Goal: Feedback & Contribution: Contribute content

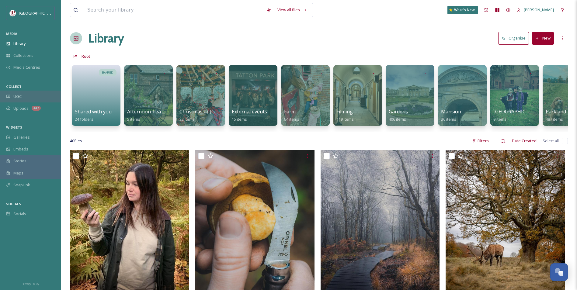
scroll to position [547, 0]
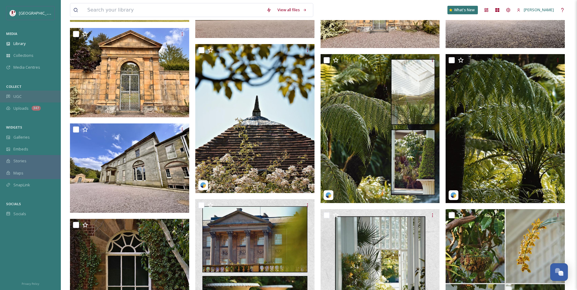
click at [32, 92] on div "UGC" at bounding box center [30, 97] width 61 height 12
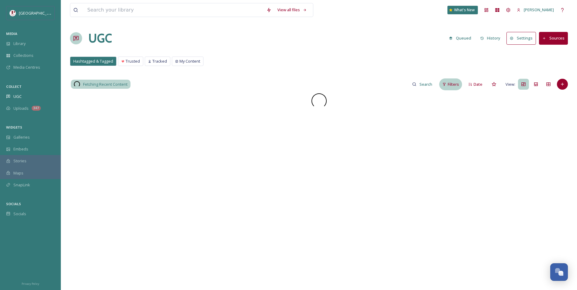
click at [442, 86] on div "Filters" at bounding box center [450, 84] width 23 height 12
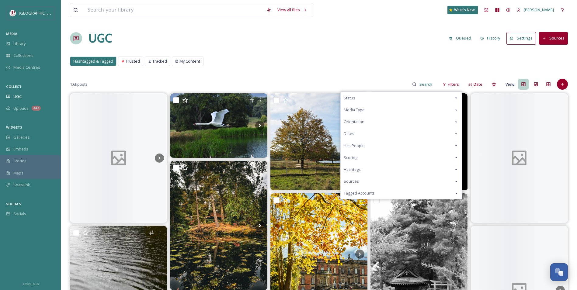
click at [382, 159] on div "Scoring" at bounding box center [401, 158] width 121 height 12
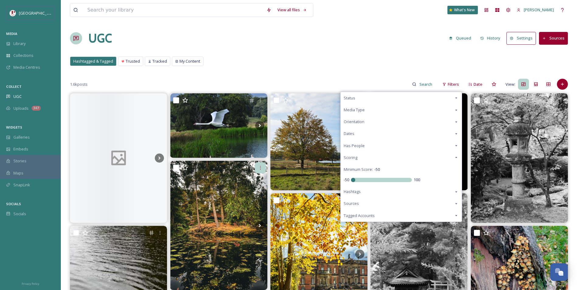
drag, startPoint x: 383, startPoint y: 179, endPoint x: 265, endPoint y: 169, distance: 118.8
type input "-50"
click at [351, 178] on input "range" at bounding box center [381, 180] width 61 height 4
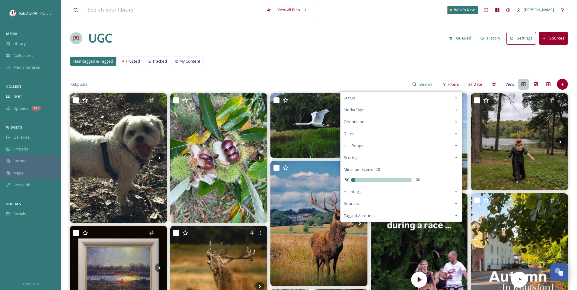
click at [350, 36] on div "UGC Queued History Settings Sources" at bounding box center [319, 38] width 498 height 18
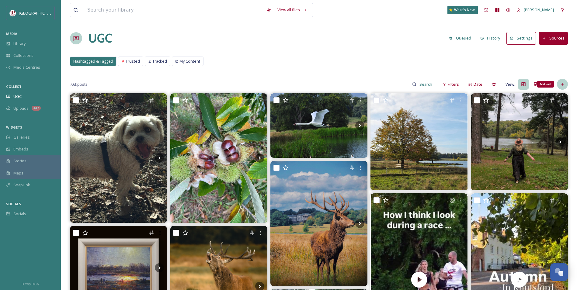
click at [559, 81] on div "Add Post" at bounding box center [562, 84] width 11 height 11
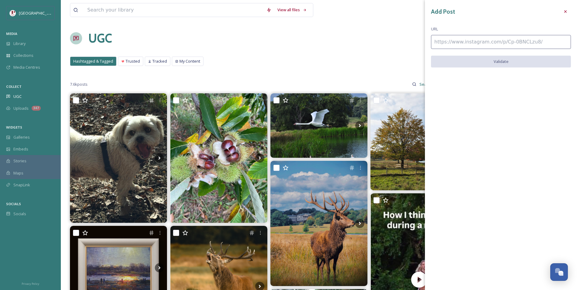
click at [517, 40] on input at bounding box center [501, 42] width 140 height 14
paste input "[URL][DOMAIN_NAME]"
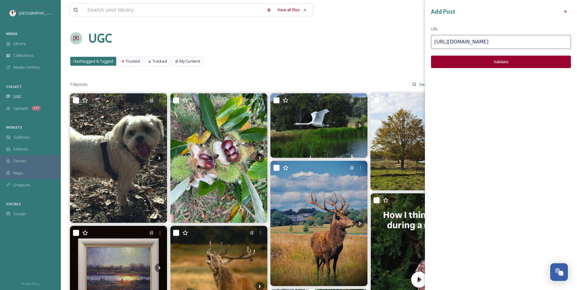
type input "[URL][DOMAIN_NAME]"
click at [514, 65] on button "Validate" at bounding box center [501, 62] width 140 height 12
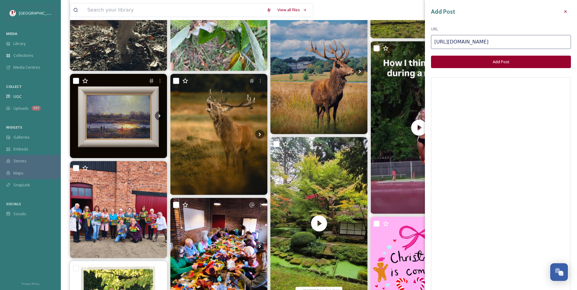
click at [526, 59] on button "Add Post" at bounding box center [501, 62] width 140 height 12
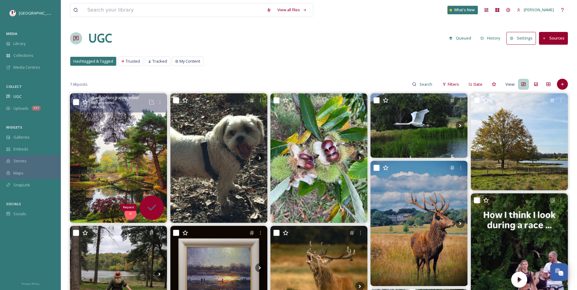
click at [152, 209] on icon at bounding box center [151, 207] width 9 height 6
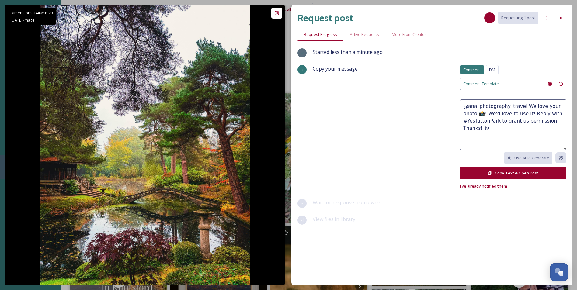
click at [526, 112] on textarea "@ana_photography_travel We love your photo 📸! We'd love to use it! Reply with #…" at bounding box center [513, 124] width 106 height 50
type textarea "@ana_photography_travel We love your photo 📸! We'd love to feature it on our so…"
click at [538, 177] on button "Copy Text & Open Post" at bounding box center [513, 173] width 106 height 12
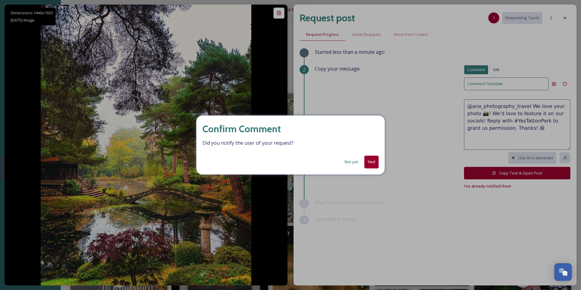
click at [369, 164] on button "Yes!" at bounding box center [372, 162] width 14 height 12
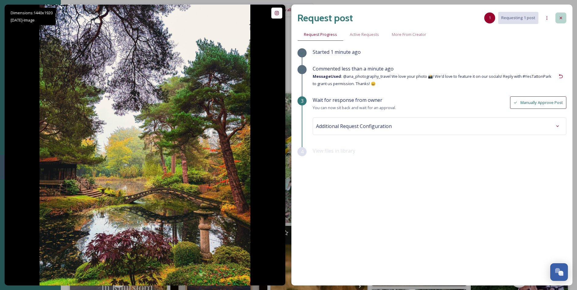
click at [562, 20] on icon at bounding box center [560, 18] width 5 height 5
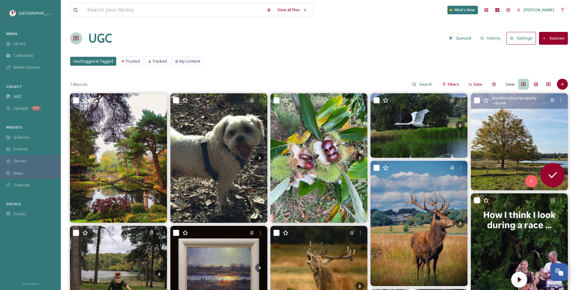
click at [517, 136] on img at bounding box center [519, 141] width 97 height 97
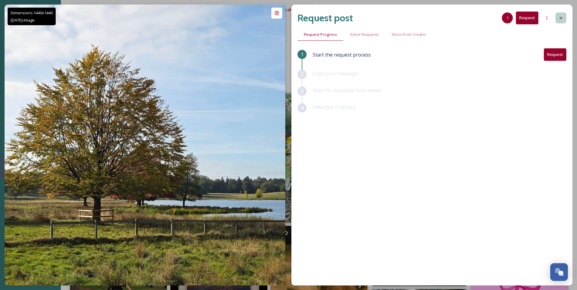
click at [559, 22] on div at bounding box center [560, 17] width 11 height 11
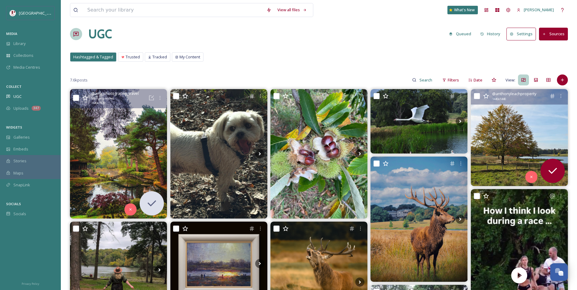
scroll to position [122, 0]
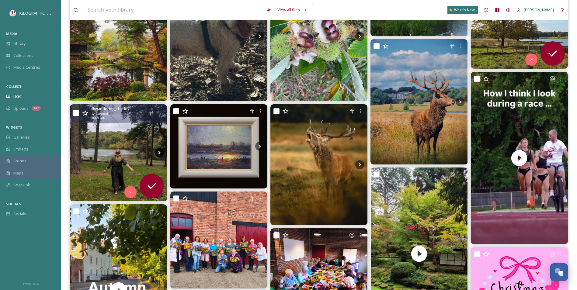
click at [163, 155] on icon at bounding box center [159, 152] width 9 height 9
click at [119, 155] on img at bounding box center [118, 152] width 97 height 97
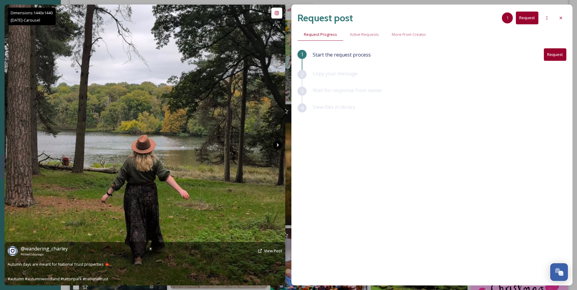
click at [276, 146] on icon at bounding box center [277, 144] width 9 height 9
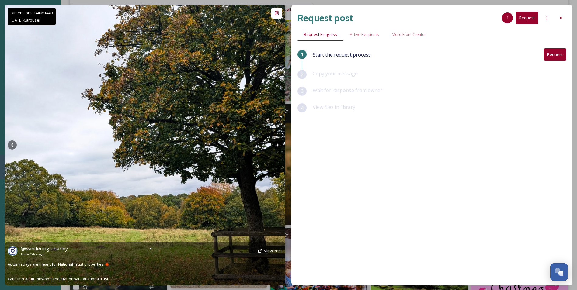
click at [276, 146] on icon at bounding box center [277, 144] width 9 height 9
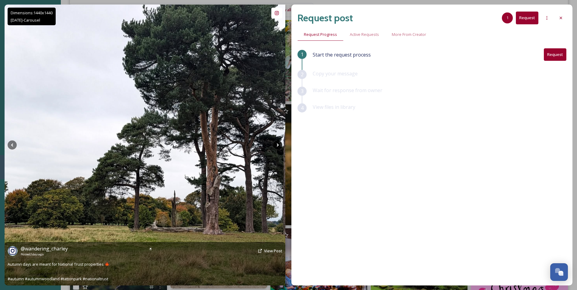
click at [276, 146] on icon at bounding box center [277, 144] width 9 height 9
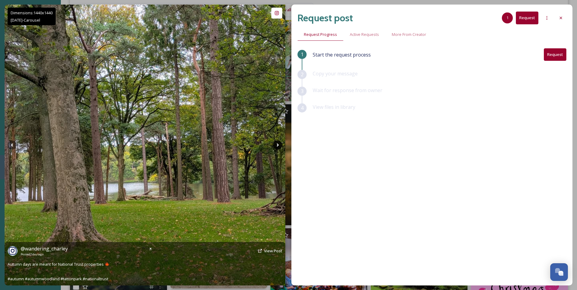
click at [276, 146] on icon at bounding box center [277, 144] width 9 height 9
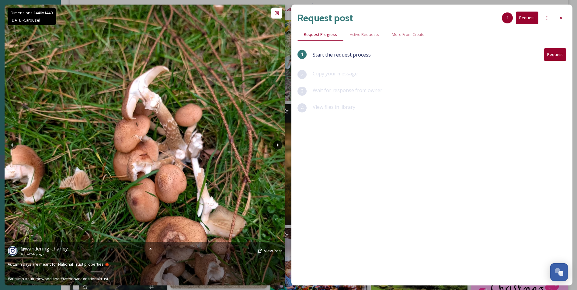
click at [276, 146] on icon at bounding box center [277, 144] width 9 height 9
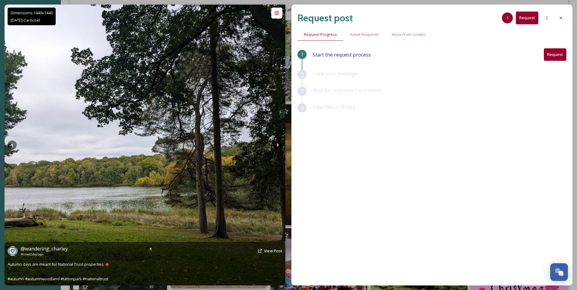
click at [276, 146] on icon at bounding box center [277, 144] width 9 height 9
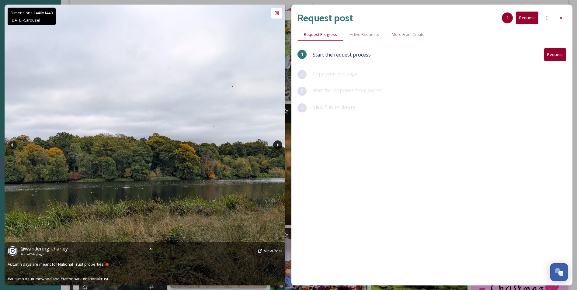
click at [276, 146] on icon at bounding box center [277, 144] width 9 height 9
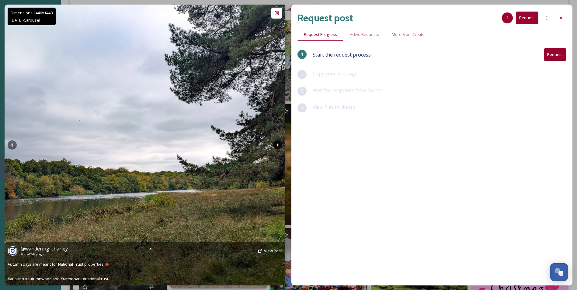
click at [276, 146] on icon at bounding box center [277, 144] width 9 height 9
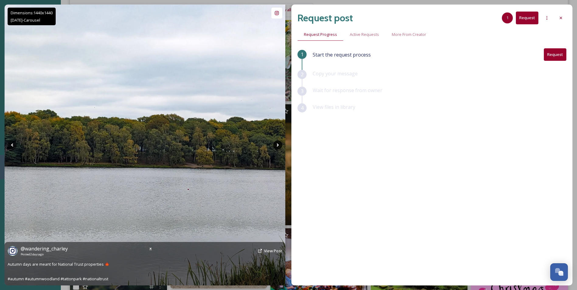
click at [276, 146] on icon at bounding box center [277, 144] width 9 height 9
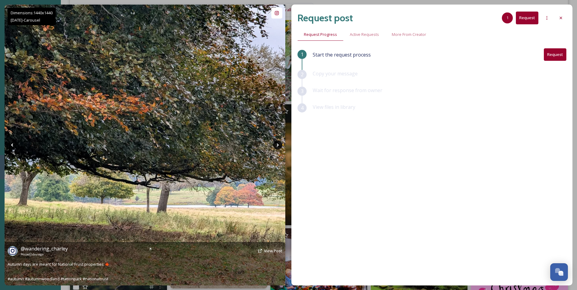
click at [276, 146] on icon at bounding box center [277, 144] width 9 height 9
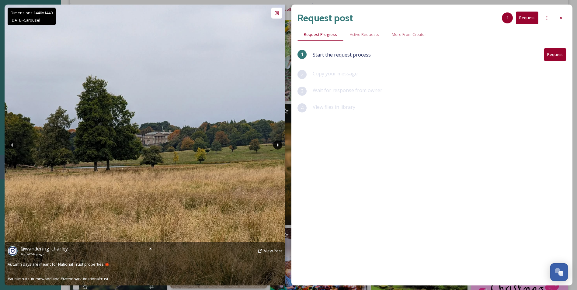
click at [276, 146] on icon at bounding box center [277, 144] width 9 height 9
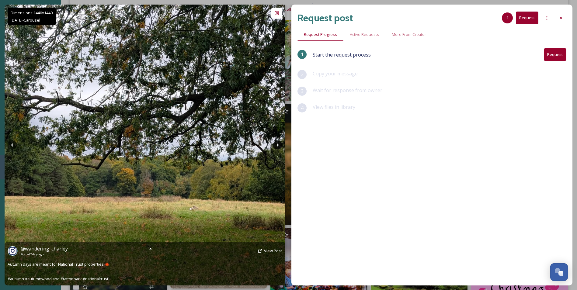
click at [276, 146] on icon at bounding box center [277, 144] width 9 height 9
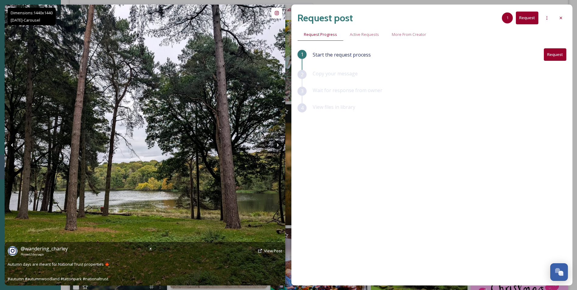
click at [276, 146] on icon at bounding box center [277, 144] width 9 height 9
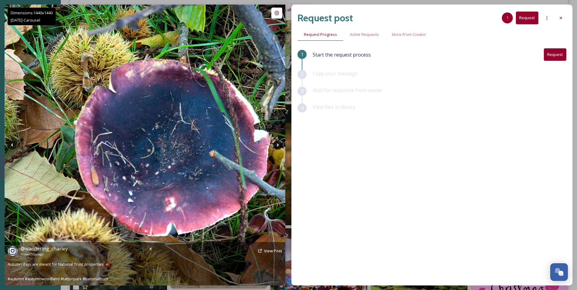
click at [276, 146] on icon at bounding box center [277, 144] width 9 height 9
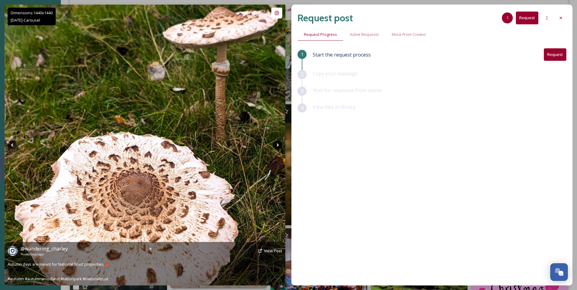
click at [276, 146] on icon at bounding box center [277, 144] width 9 height 9
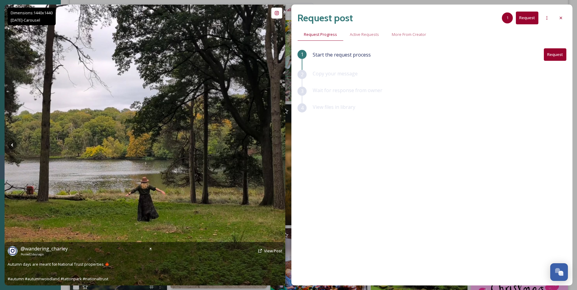
click at [276, 146] on icon at bounding box center [277, 144] width 9 height 9
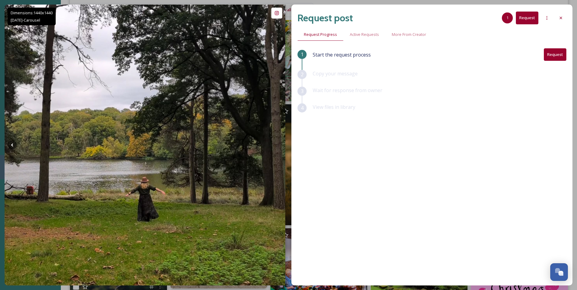
click at [566, 19] on div "Request post 1 Request Request Progress Active Requests More From Creator 1 Sta…" at bounding box center [431, 145] width 281 height 281
click at [563, 19] on div at bounding box center [560, 17] width 11 height 11
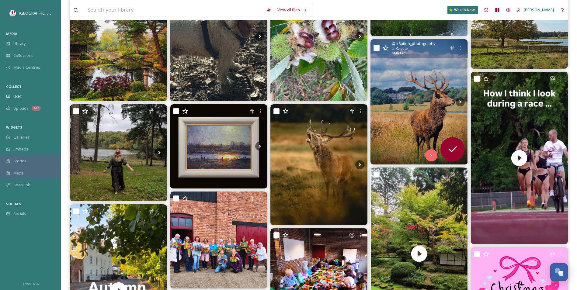
click at [424, 92] on img at bounding box center [418, 101] width 97 height 125
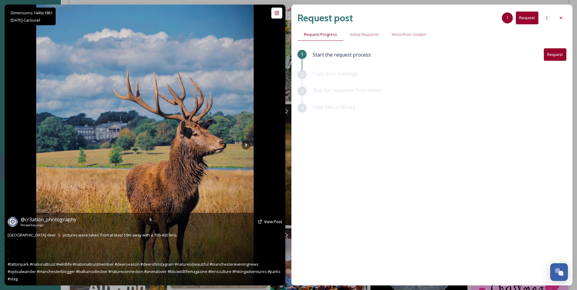
drag, startPoint x: 251, startPoint y: 145, endPoint x: 237, endPoint y: 145, distance: 14.3
click at [251, 145] on img at bounding box center [144, 145] width 217 height 281
click at [248, 145] on icon at bounding box center [245, 144] width 9 height 9
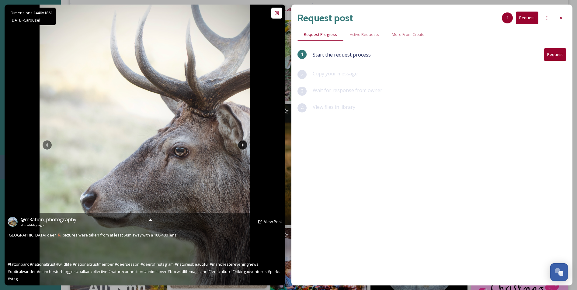
click at [248, 145] on img at bounding box center [145, 145] width 211 height 281
click at [241, 146] on icon at bounding box center [242, 144] width 9 height 9
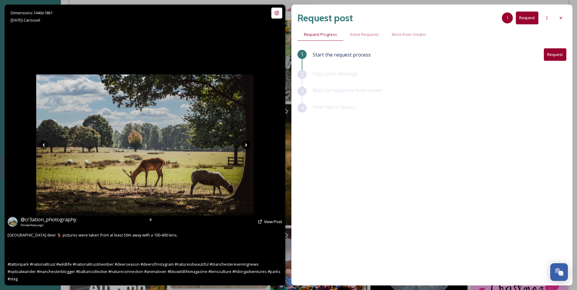
click at [241, 146] on icon at bounding box center [245, 144] width 9 height 9
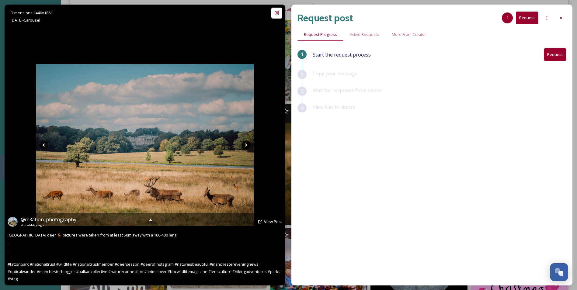
click at [241, 146] on icon at bounding box center [245, 144] width 9 height 9
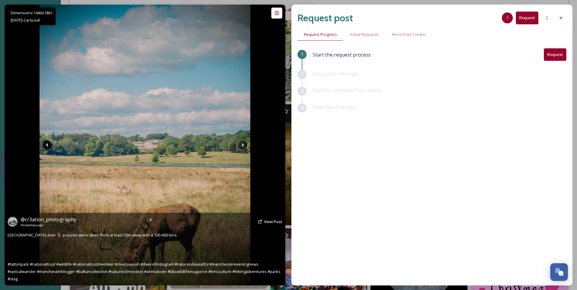
click at [47, 147] on icon at bounding box center [47, 144] width 9 height 9
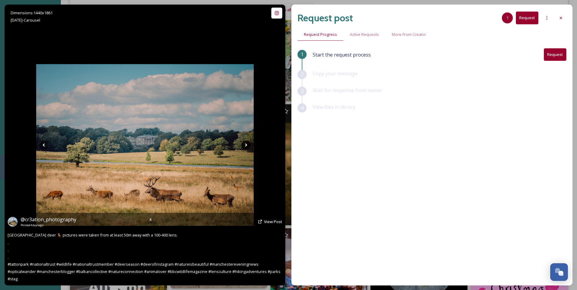
click at [246, 146] on icon at bounding box center [245, 144] width 9 height 9
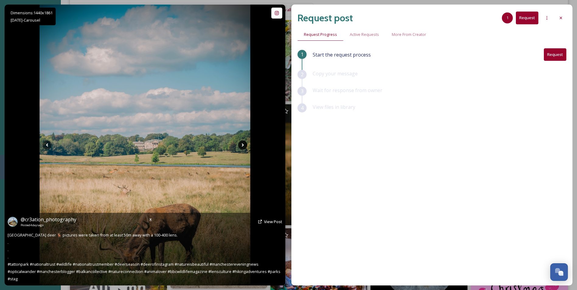
click at [246, 146] on icon at bounding box center [242, 144] width 9 height 9
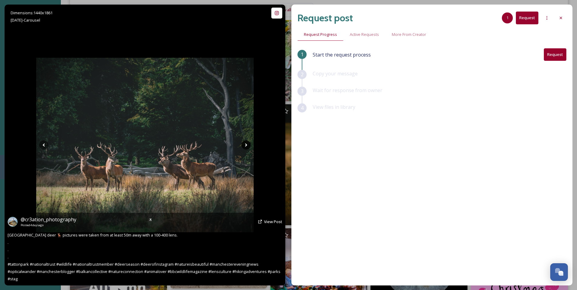
click at [246, 146] on icon at bounding box center [245, 144] width 9 height 9
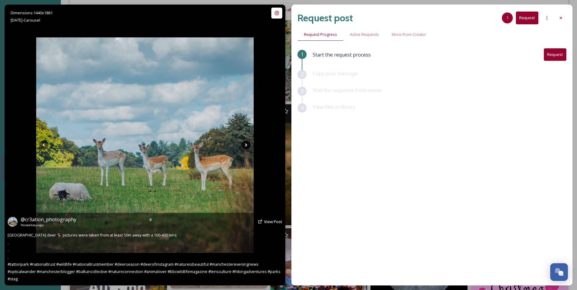
click at [246, 146] on icon at bounding box center [245, 144] width 9 height 9
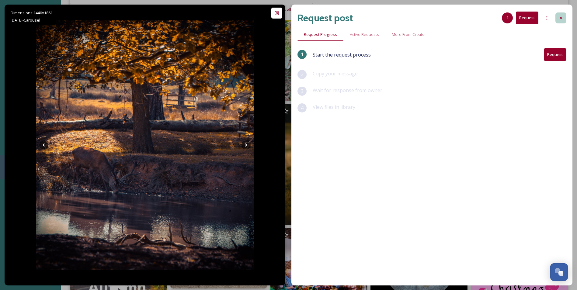
click at [563, 18] on div at bounding box center [560, 17] width 11 height 11
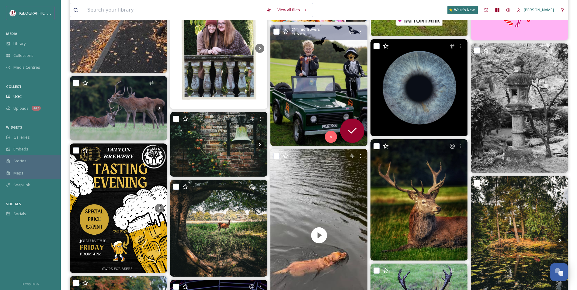
scroll to position [426, 0]
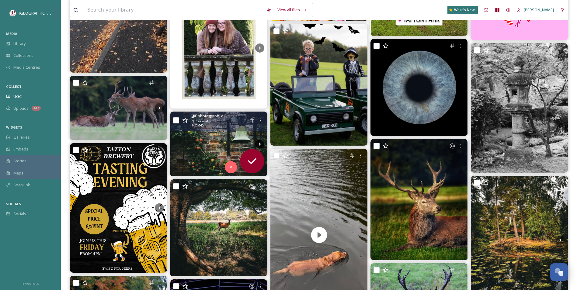
click at [262, 145] on icon at bounding box center [259, 144] width 9 height 9
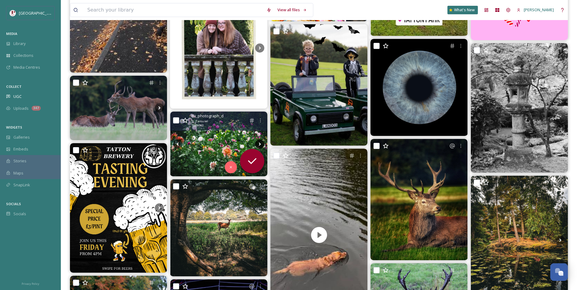
click at [262, 145] on icon at bounding box center [259, 144] width 9 height 9
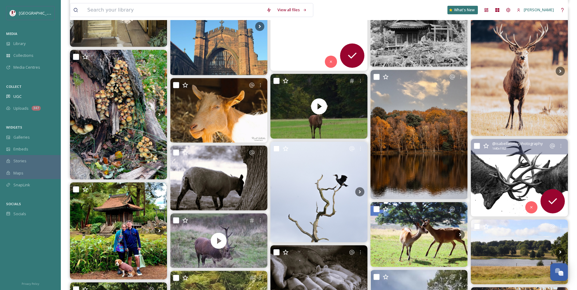
scroll to position [1003, 0]
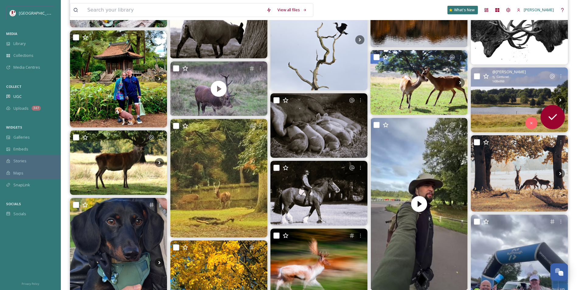
click at [532, 103] on img at bounding box center [519, 99] width 97 height 65
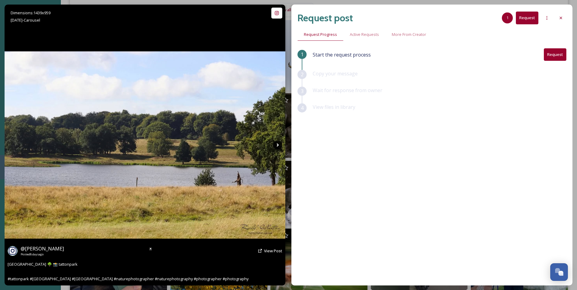
click at [277, 147] on icon at bounding box center [277, 144] width 9 height 9
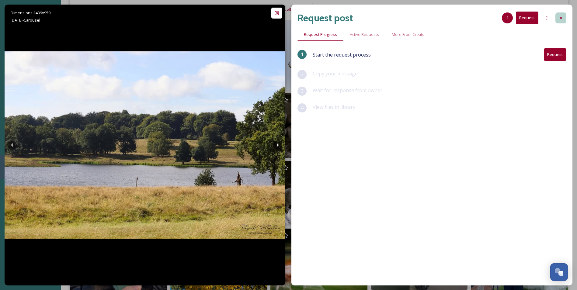
click at [558, 16] on div at bounding box center [560, 17] width 11 height 11
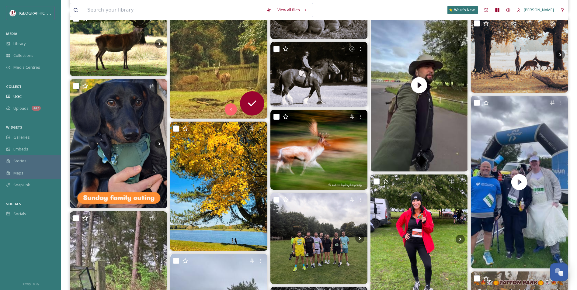
scroll to position [1125, 0]
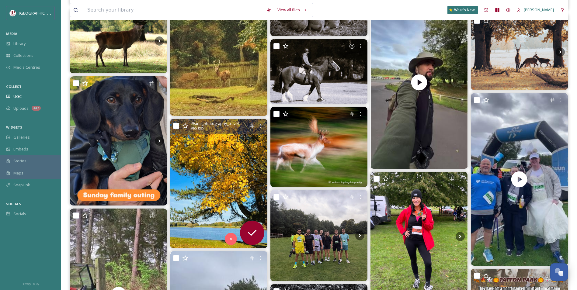
click at [196, 199] on img at bounding box center [218, 183] width 97 height 129
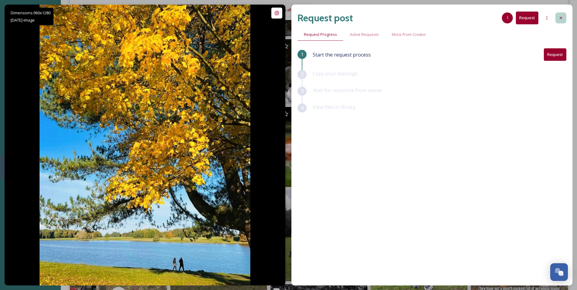
click at [557, 19] on div at bounding box center [560, 17] width 11 height 11
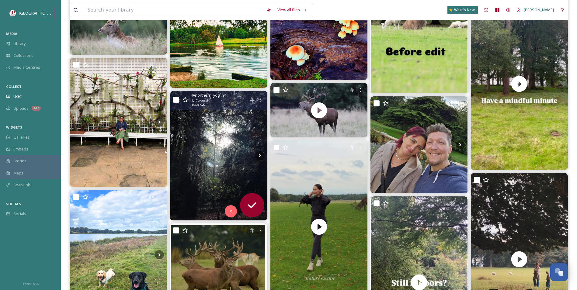
scroll to position [2279, 0]
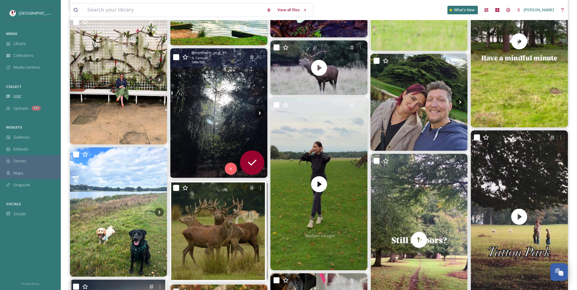
click at [211, 107] on img at bounding box center [218, 112] width 97 height 129
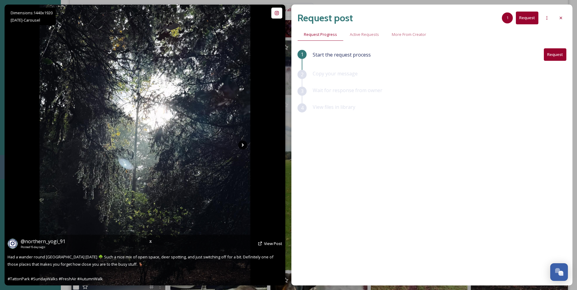
click at [243, 146] on icon at bounding box center [242, 144] width 9 height 9
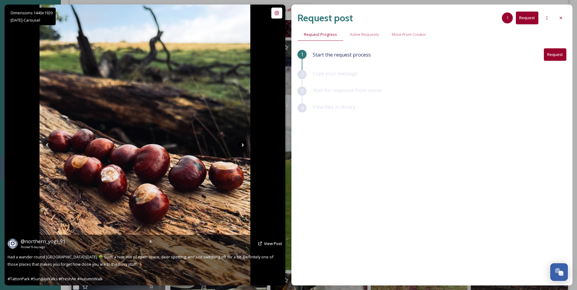
click at [243, 146] on icon at bounding box center [242, 144] width 9 height 9
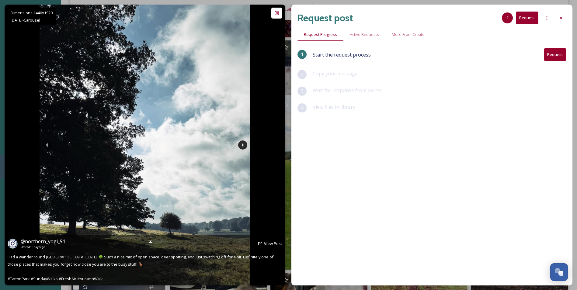
click at [243, 146] on icon at bounding box center [242, 144] width 9 height 9
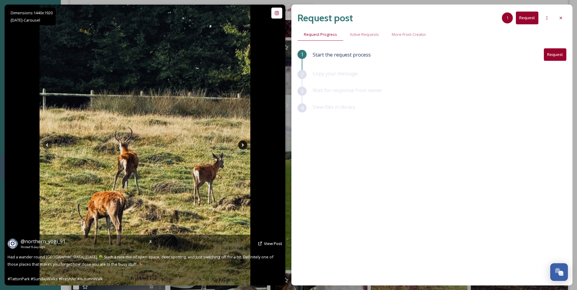
click at [243, 146] on icon at bounding box center [242, 144] width 9 height 9
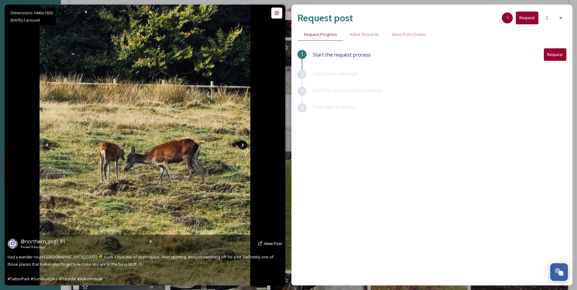
click at [243, 146] on icon at bounding box center [242, 144] width 9 height 9
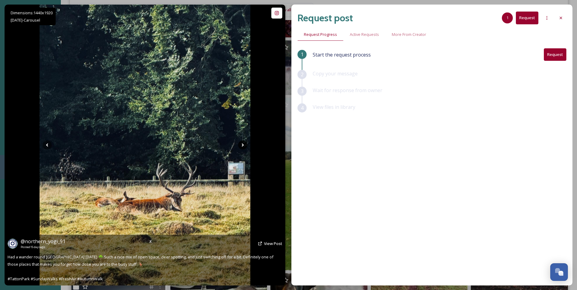
click at [243, 146] on icon at bounding box center [242, 144] width 9 height 9
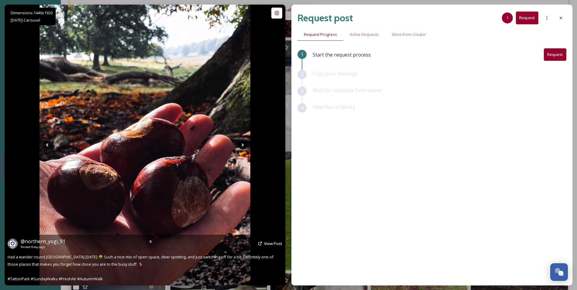
click at [243, 146] on icon at bounding box center [242, 144] width 9 height 9
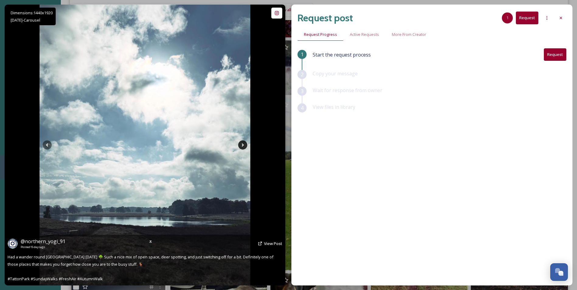
click at [243, 146] on icon at bounding box center [242, 144] width 9 height 9
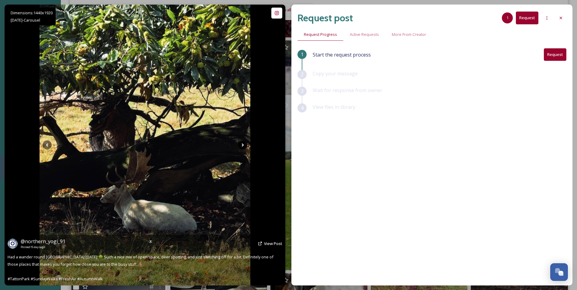
click at [243, 146] on icon at bounding box center [242, 144] width 9 height 9
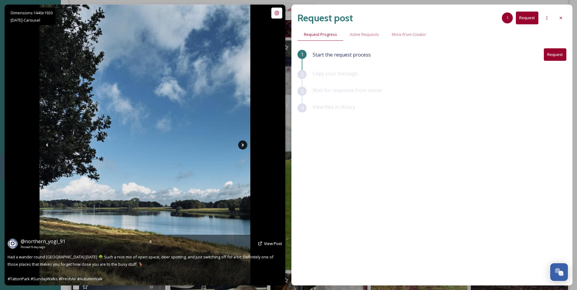
click at [243, 146] on icon at bounding box center [242, 144] width 9 height 9
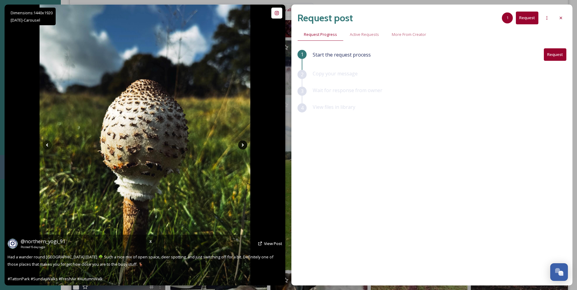
click at [243, 146] on icon at bounding box center [242, 144] width 9 height 9
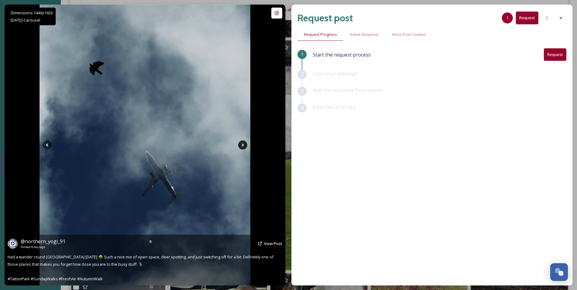
click at [243, 146] on icon at bounding box center [242, 144] width 9 height 9
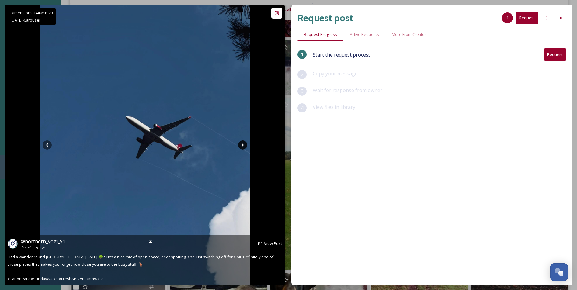
click at [243, 146] on icon at bounding box center [242, 144] width 9 height 9
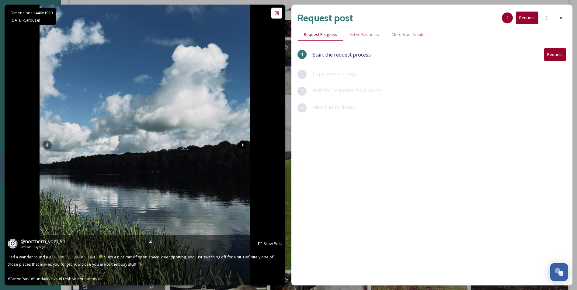
click at [243, 146] on icon at bounding box center [242, 144] width 9 height 9
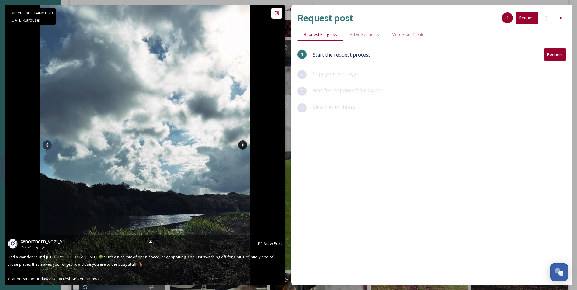
click at [243, 146] on icon at bounding box center [242, 144] width 9 height 9
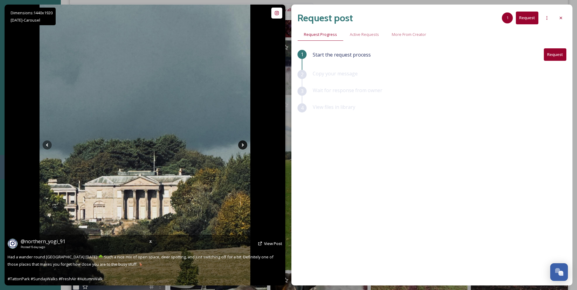
click at [243, 146] on icon at bounding box center [242, 144] width 9 height 9
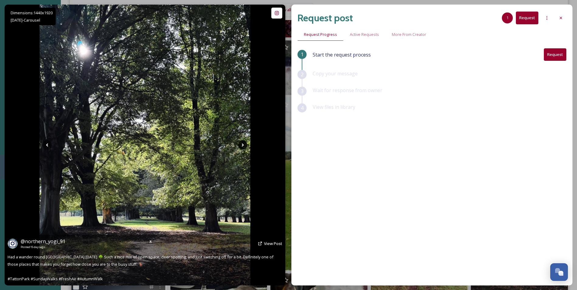
click at [243, 146] on icon at bounding box center [242, 144] width 9 height 9
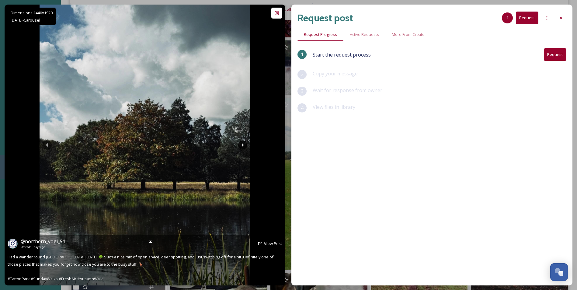
click at [243, 146] on icon at bounding box center [242, 144] width 9 height 9
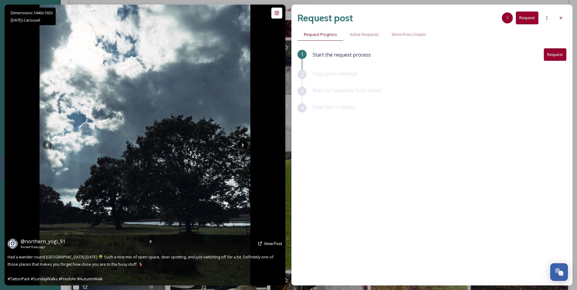
click at [243, 146] on icon at bounding box center [242, 144] width 9 height 9
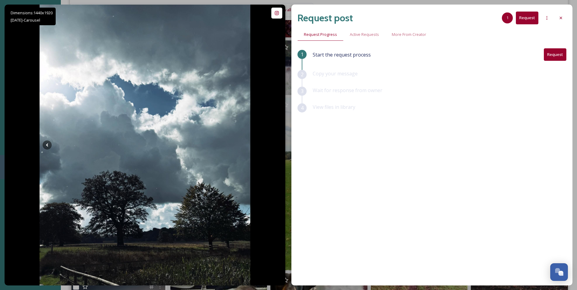
click at [554, 19] on div "Request post 1 Request" at bounding box center [431, 18] width 269 height 15
click at [558, 19] on icon at bounding box center [560, 18] width 5 height 5
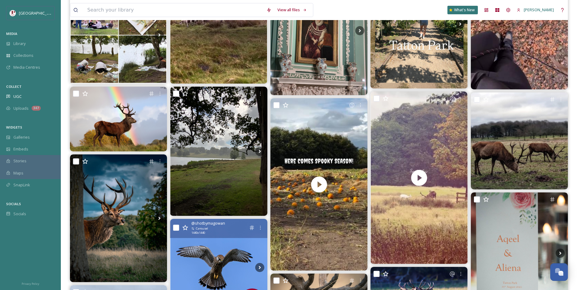
scroll to position [4133, 0]
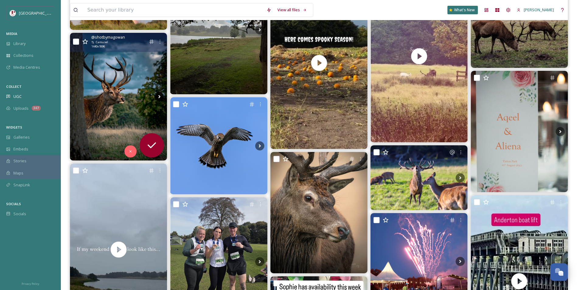
click at [160, 95] on icon at bounding box center [159, 96] width 9 height 9
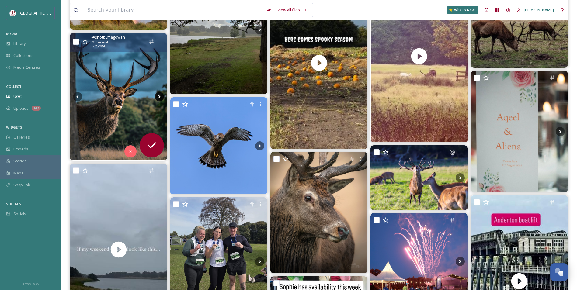
click at [160, 95] on icon at bounding box center [159, 96] width 9 height 9
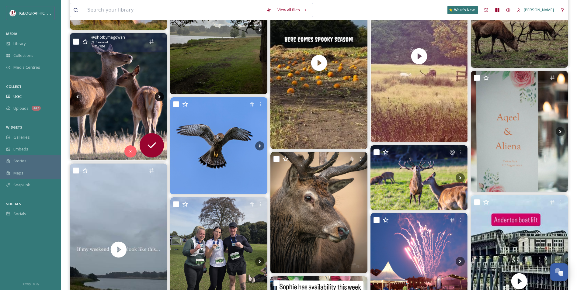
click at [160, 95] on icon at bounding box center [159, 96] width 9 height 9
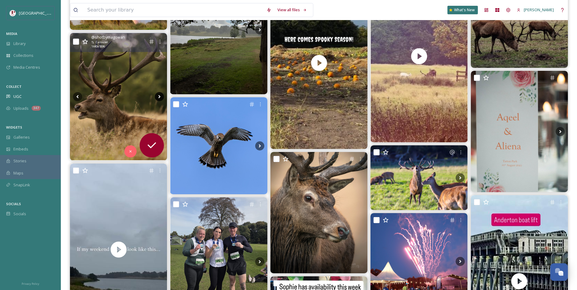
click at [160, 95] on icon at bounding box center [159, 96] width 9 height 9
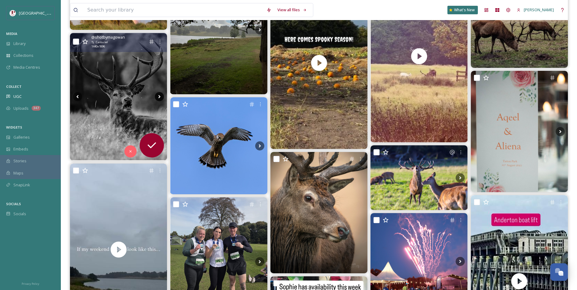
click at [160, 95] on icon at bounding box center [159, 96] width 9 height 9
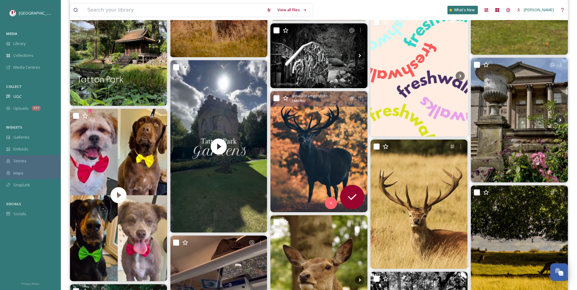
scroll to position [4863, 0]
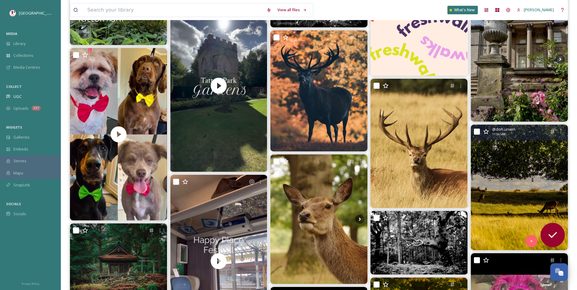
click at [482, 184] on icon at bounding box center [478, 187] width 9 height 9
click at [481, 160] on img at bounding box center [519, 188] width 97 height 126
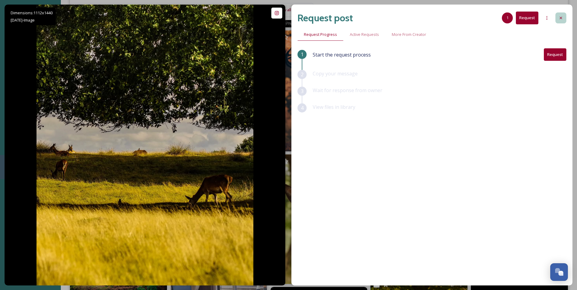
click at [559, 15] on div at bounding box center [560, 17] width 11 height 11
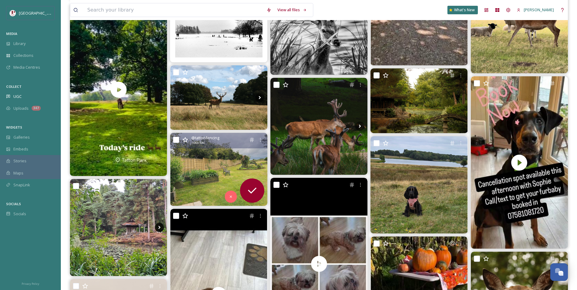
scroll to position [5439, 0]
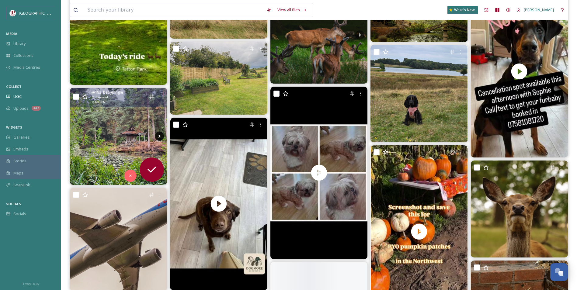
click at [161, 135] on icon at bounding box center [159, 136] width 9 height 9
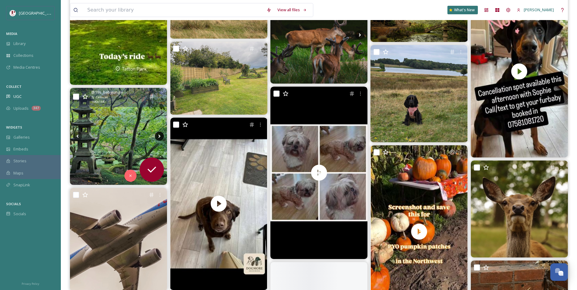
click at [161, 135] on icon at bounding box center [159, 136] width 9 height 9
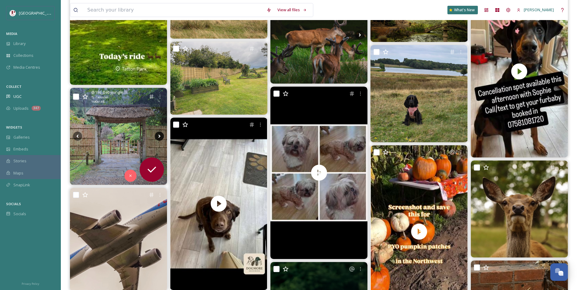
click at [161, 135] on icon at bounding box center [159, 136] width 9 height 9
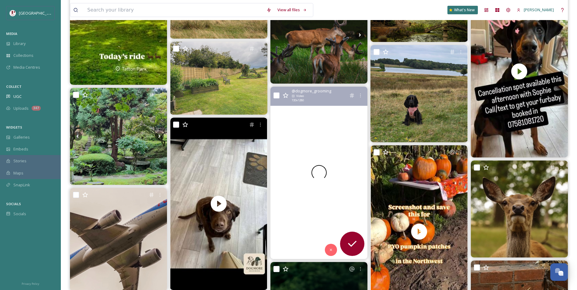
scroll to position [5530, 0]
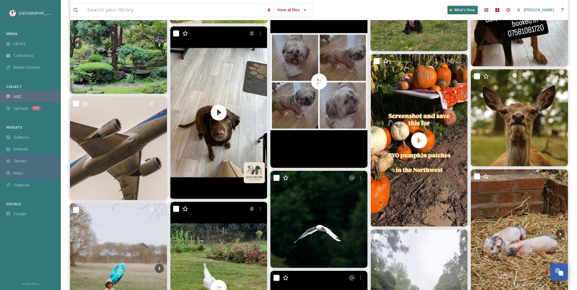
click at [13, 98] on div "UGC" at bounding box center [30, 97] width 61 height 12
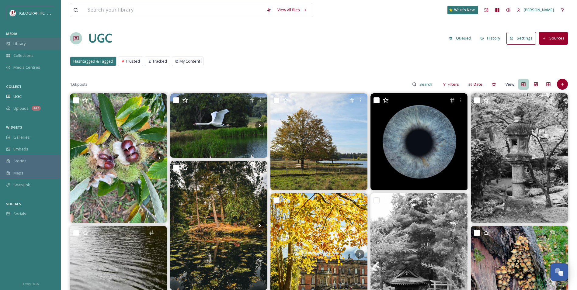
click at [24, 41] on span "Library" at bounding box center [19, 44] width 12 height 6
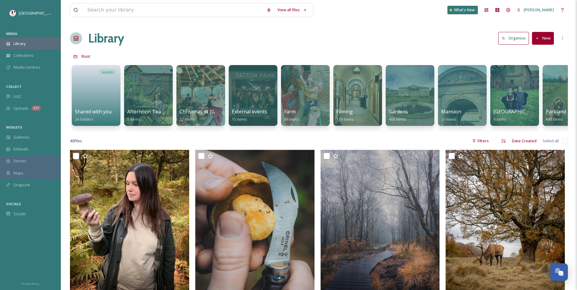
click at [22, 43] on span "Library" at bounding box center [19, 44] width 12 height 6
